Goal: Complete application form: Complete application form

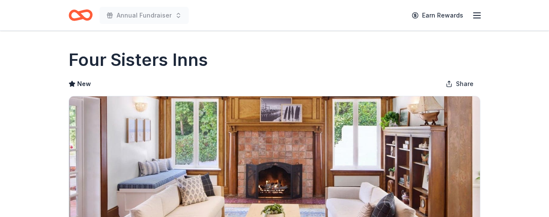
click at [477, 16] on icon "button" at bounding box center [477, 15] width 10 height 10
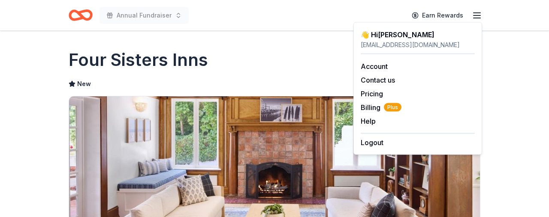
click at [328, 65] on div "Four Sisters Inns" at bounding box center [275, 60] width 412 height 24
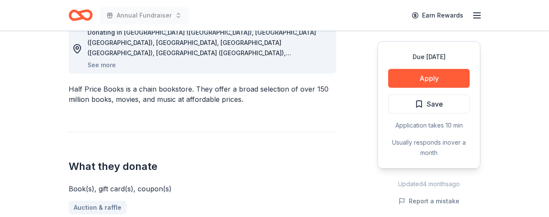
scroll to position [256, 0]
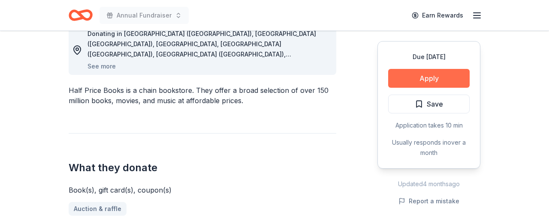
click at [400, 78] on button "Apply" at bounding box center [428, 78] width 81 height 19
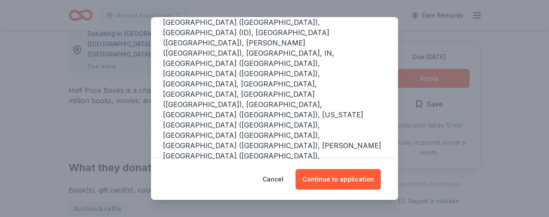
scroll to position [161, 0]
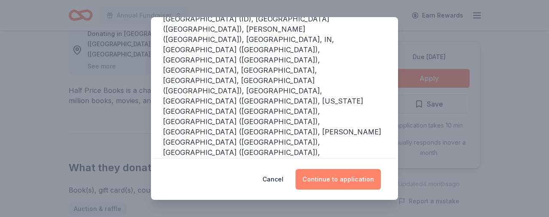
click at [352, 180] on button "Continue to application" at bounding box center [337, 179] width 85 height 21
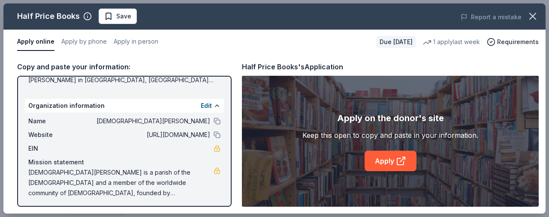
scroll to position [124, 0]
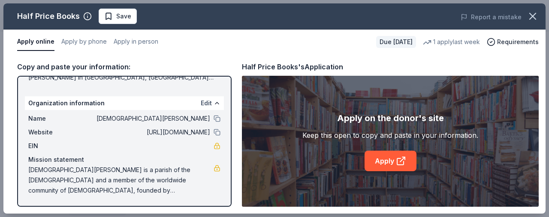
click at [206, 102] on button "Edit" at bounding box center [206, 103] width 11 height 10
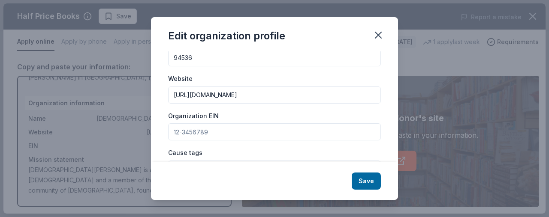
scroll to position [73, 0]
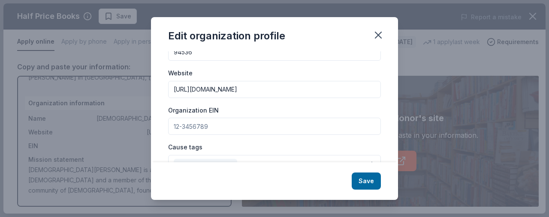
drag, startPoint x: 208, startPoint y: 126, endPoint x: 170, endPoint y: 126, distance: 38.6
click at [172, 126] on input "Organization EIN" at bounding box center [274, 126] width 213 height 17
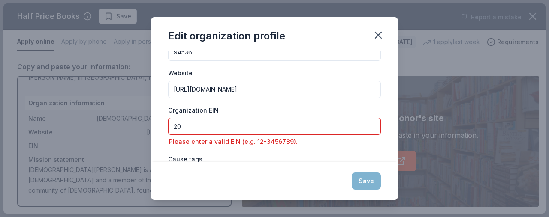
type input "2"
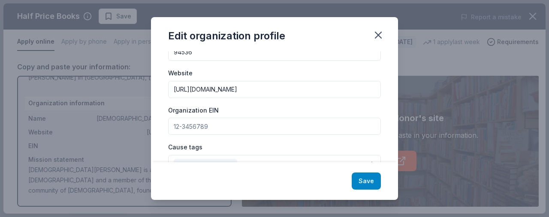
click at [371, 184] on button "Save" at bounding box center [366, 181] width 29 height 17
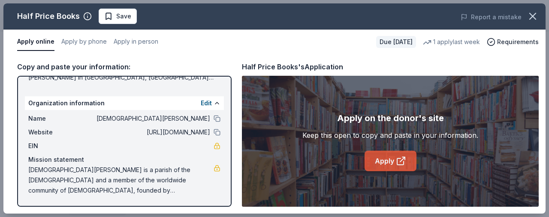
click at [389, 162] on link "Apply" at bounding box center [390, 161] width 52 height 21
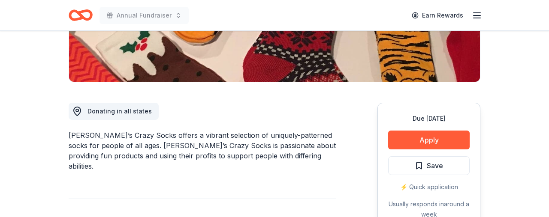
scroll to position [176, 0]
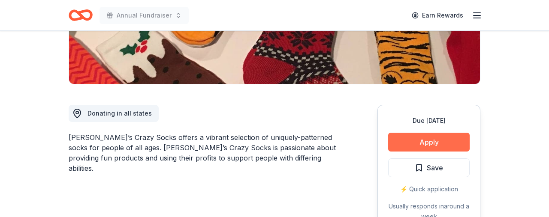
click at [420, 141] on button "Apply" at bounding box center [428, 142] width 81 height 19
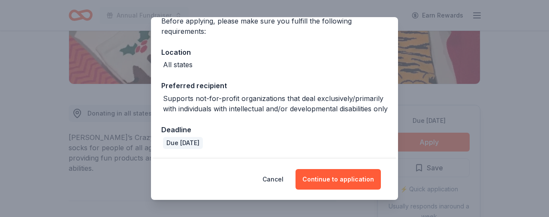
scroll to position [84, 0]
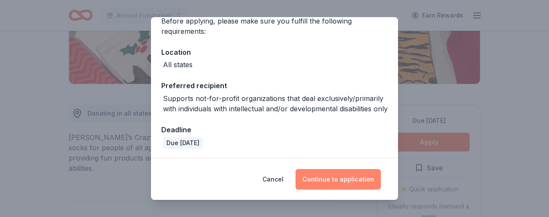
click at [344, 178] on button "Continue to application" at bounding box center [337, 179] width 85 height 21
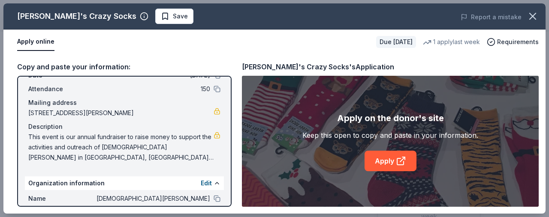
scroll to position [45, 0]
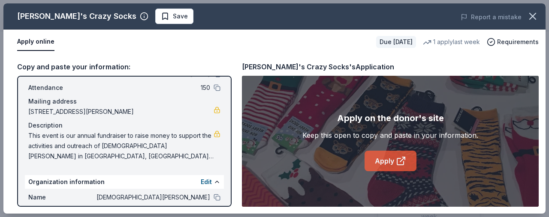
click at [396, 161] on icon at bounding box center [401, 161] width 10 height 10
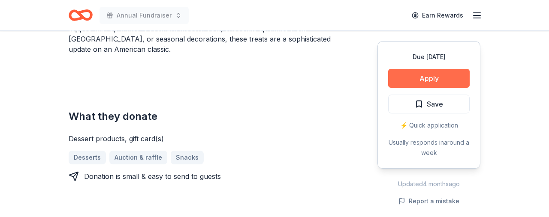
scroll to position [315, 0]
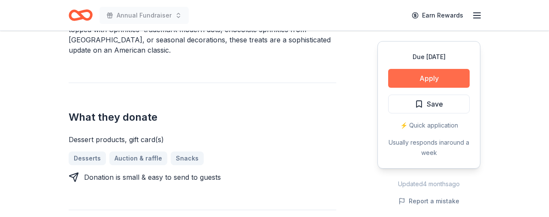
click at [437, 79] on button "Apply" at bounding box center [428, 78] width 81 height 19
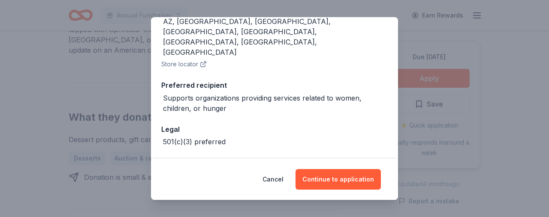
scroll to position [120, 0]
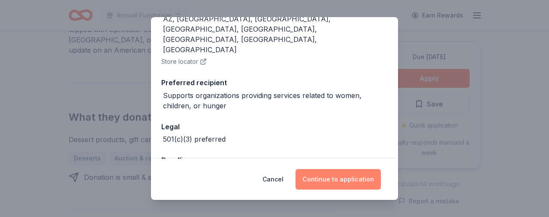
click at [346, 181] on button "Continue to application" at bounding box center [337, 179] width 85 height 21
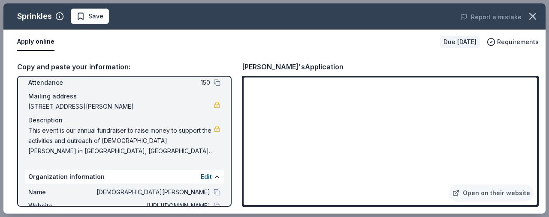
scroll to position [52, 0]
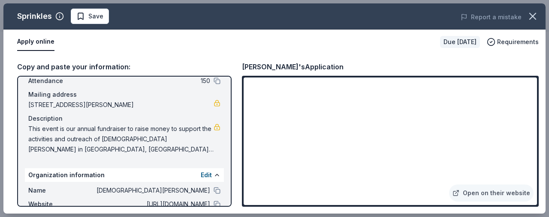
click at [43, 132] on span "This event is our annual fundraiser to raise money to support the activities an…" at bounding box center [120, 139] width 185 height 31
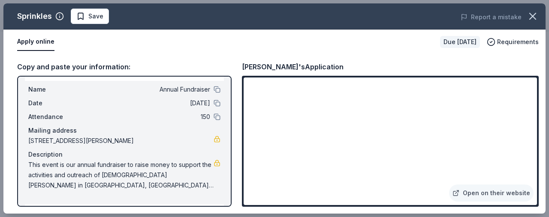
scroll to position [0, 0]
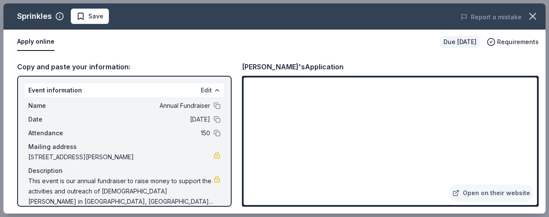
click at [203, 90] on button "Edit" at bounding box center [206, 90] width 11 height 10
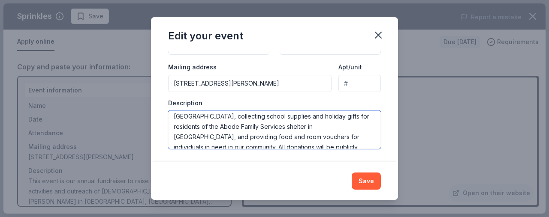
scroll to position [72, 0]
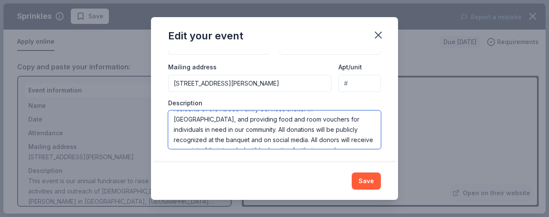
drag, startPoint x: 175, startPoint y: 119, endPoint x: 363, endPoint y: 144, distance: 189.9
click at [363, 144] on textarea "This event is our annual fundraiser to raise money to support the activities an…" at bounding box center [274, 130] width 213 height 39
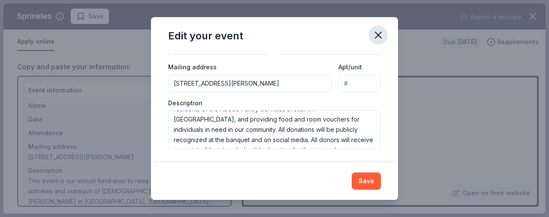
click at [379, 35] on icon "button" at bounding box center [378, 35] width 12 height 12
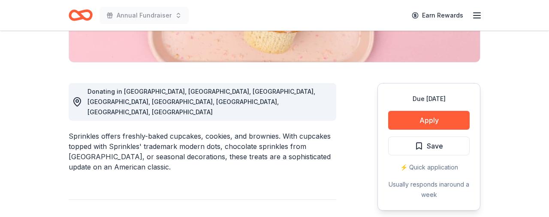
scroll to position [204, 0]
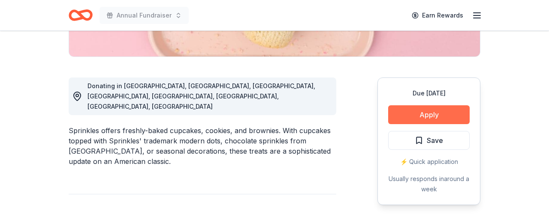
click at [436, 111] on button "Apply" at bounding box center [428, 114] width 81 height 19
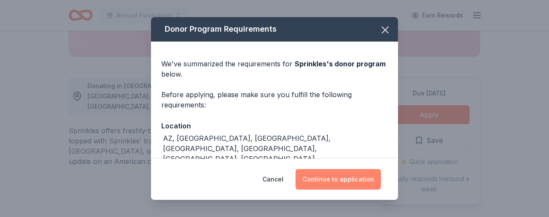
click at [355, 181] on button "Continue to application" at bounding box center [337, 179] width 85 height 21
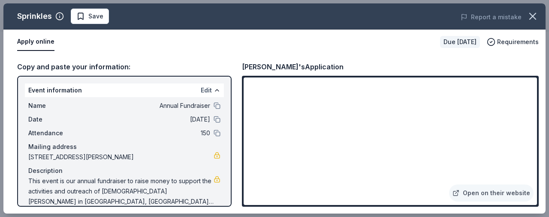
click at [204, 90] on button "Edit" at bounding box center [206, 90] width 11 height 10
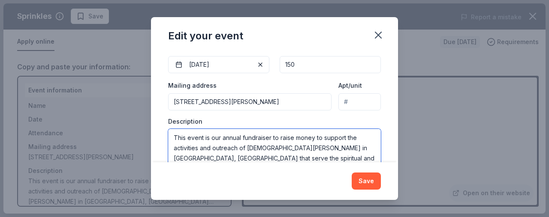
scroll to position [72, 0]
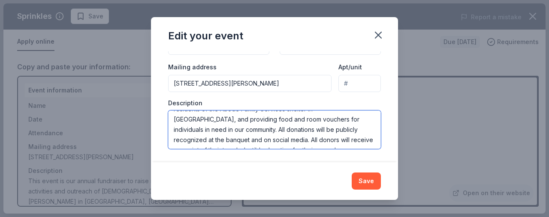
drag, startPoint x: 174, startPoint y: 138, endPoint x: 345, endPoint y: 196, distance: 180.9
click at [345, 196] on div "Edit your event Changes made here will update the Event too. Update donors you'…" at bounding box center [274, 109] width 247 height 184
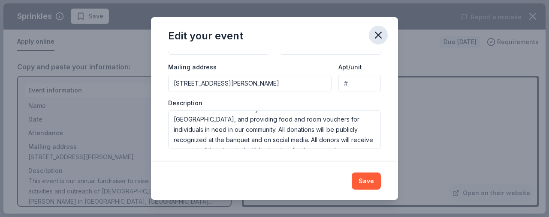
click at [378, 35] on icon "button" at bounding box center [378, 35] width 6 height 6
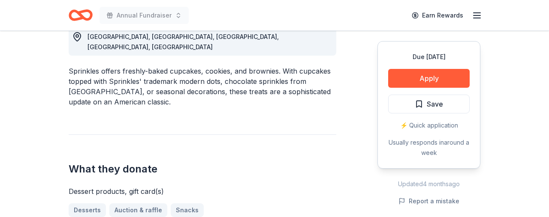
scroll to position [265, 0]
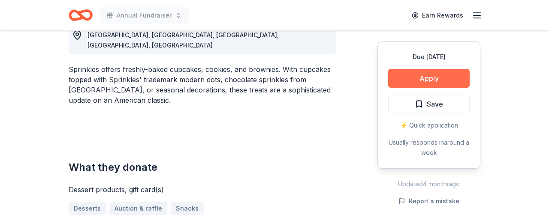
click at [436, 77] on button "Apply" at bounding box center [428, 78] width 81 height 19
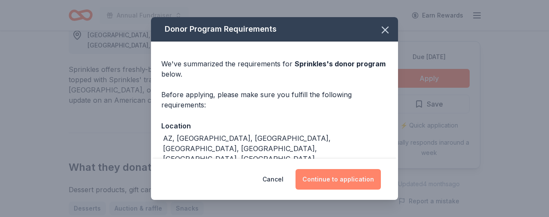
click at [354, 182] on button "Continue to application" at bounding box center [337, 179] width 85 height 21
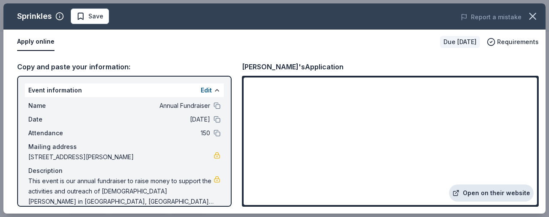
click at [494, 192] on link "Open on their website" at bounding box center [491, 193] width 84 height 17
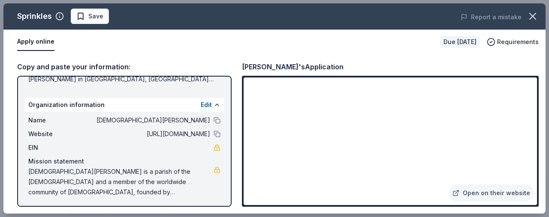
scroll to position [124, 0]
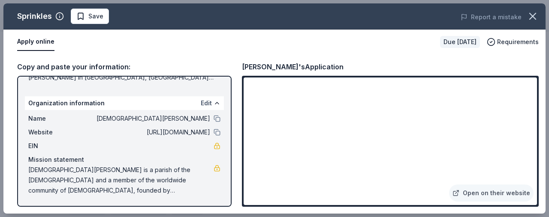
click at [204, 102] on button "Edit" at bounding box center [206, 103] width 11 height 10
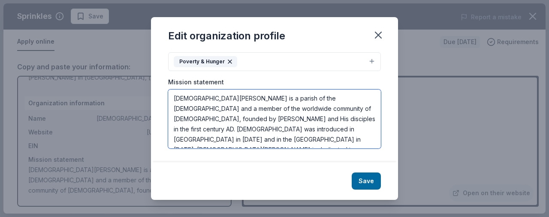
scroll to position [21, 0]
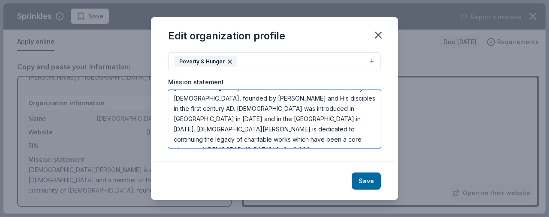
drag, startPoint x: 174, startPoint y: 99, endPoint x: 354, endPoint y: 144, distance: 186.1
click at [354, 144] on textarea "[DEMOGRAPHIC_DATA][PERSON_NAME] is a parish of the [DEMOGRAPHIC_DATA] and a mem…" at bounding box center [274, 119] width 213 height 59
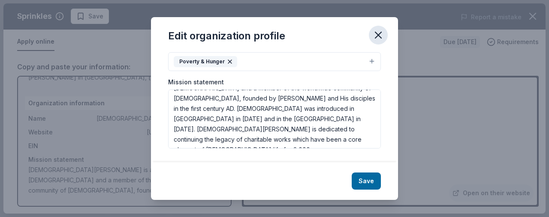
click at [380, 33] on icon "button" at bounding box center [378, 35] width 12 height 12
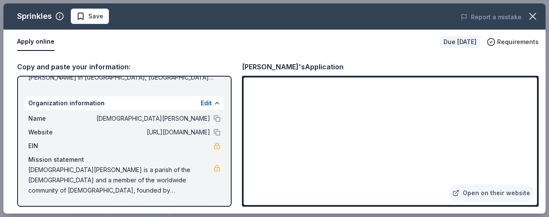
drag, startPoint x: 252, startPoint y: 15, endPoint x: 233, endPoint y: -54, distance: 71.6
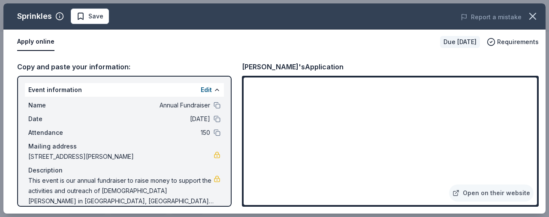
scroll to position [1, 0]
click at [206, 88] on button "Edit" at bounding box center [206, 89] width 11 height 10
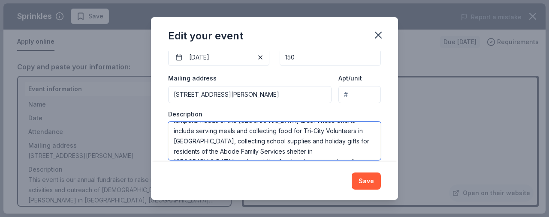
scroll to position [133, 0]
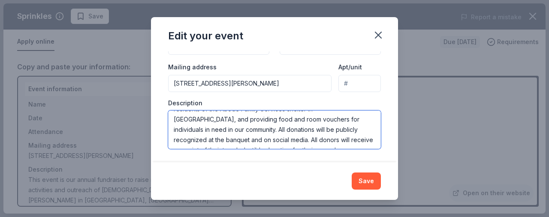
drag, startPoint x: 174, startPoint y: 130, endPoint x: 334, endPoint y: 177, distance: 166.6
click at [334, 177] on div "Edit your event Changes made here will update the Event too. Update donors you'…" at bounding box center [274, 109] width 247 height 184
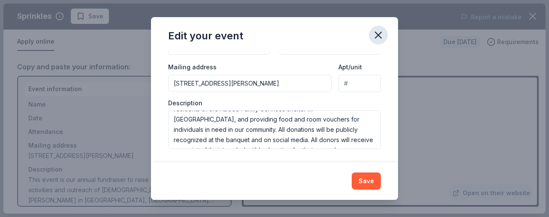
click at [379, 35] on icon "button" at bounding box center [378, 35] width 12 height 12
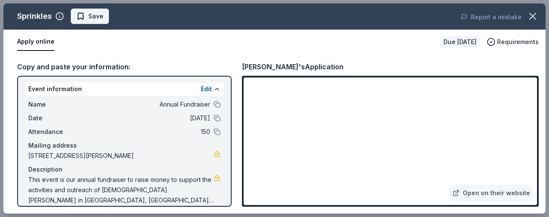
click at [103, 18] on button "Save" at bounding box center [90, 16] width 38 height 15
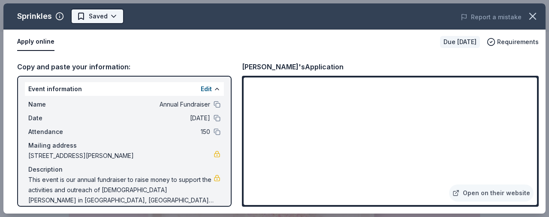
click at [112, 15] on body "Annual Fundraiser Earn Rewards Due in 68 days Share Sprinkles 4.3 • 3 reviews a…" at bounding box center [274, 108] width 549 height 217
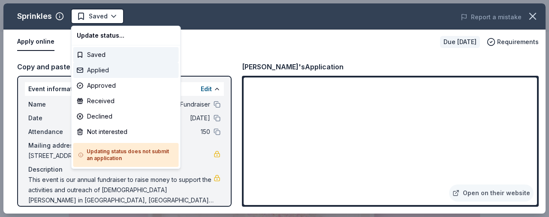
click at [101, 70] on div "Applied" at bounding box center [125, 70] width 105 height 15
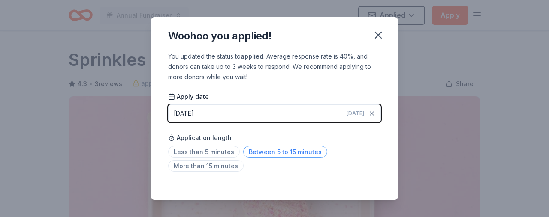
click at [286, 151] on span "Between 5 to 15 minutes" at bounding box center [285, 152] width 84 height 12
click at [378, 35] on icon "button" at bounding box center [378, 35] width 6 height 6
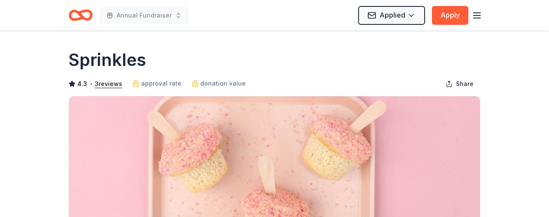
click at [479, 15] on icon "button" at bounding box center [477, 15] width 10 height 10
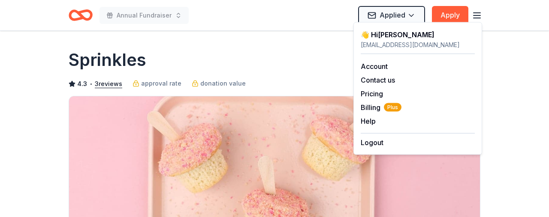
click at [257, 55] on div "Sprinkles" at bounding box center [275, 60] width 412 height 24
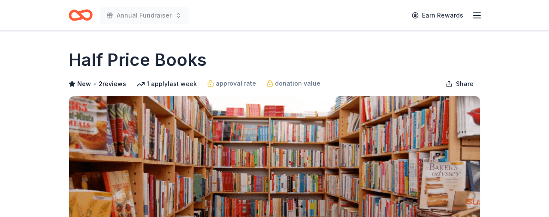
drag, startPoint x: 266, startPoint y: 20, endPoint x: 229, endPoint y: 8, distance: 39.6
click at [229, 8] on div "Annual Fundraiser Earn Rewards" at bounding box center [275, 15] width 412 height 20
click at [298, 66] on div "Half Price Books" at bounding box center [275, 60] width 412 height 24
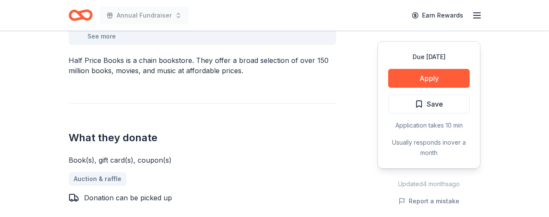
scroll to position [286, 0]
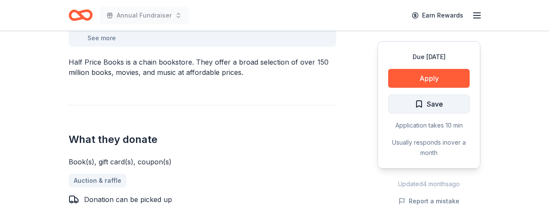
click at [433, 108] on span "Save" at bounding box center [435, 104] width 16 height 11
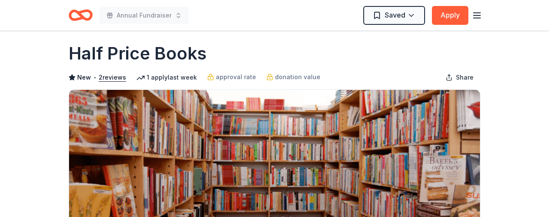
scroll to position [8, 0]
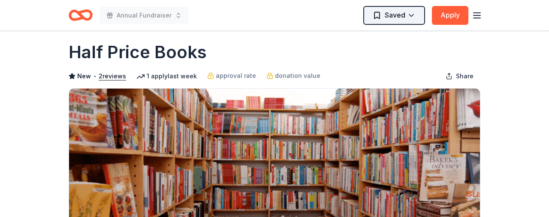
click at [412, 15] on html "Annual Fundraiser Saved Apply Due [DATE] Share Half Price Books New • 2 reviews…" at bounding box center [274, 100] width 549 height 217
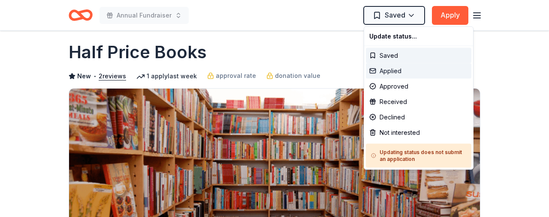
click at [406, 69] on div "Applied" at bounding box center [418, 70] width 105 height 15
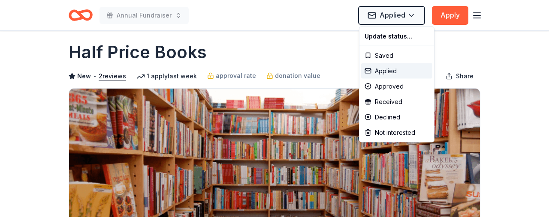
scroll to position [0, 0]
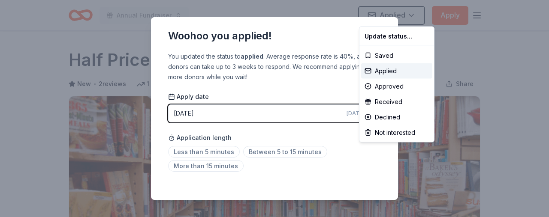
click at [224, 150] on html "Annual Fundraiser Applied Apply Due [DATE] Share Half Price Books New • 2 revie…" at bounding box center [274, 108] width 549 height 217
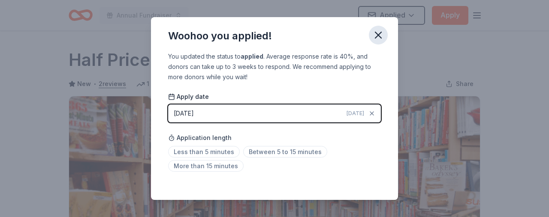
click at [378, 35] on icon "button" at bounding box center [378, 35] width 6 height 6
